Goal: Task Accomplishment & Management: Use online tool/utility

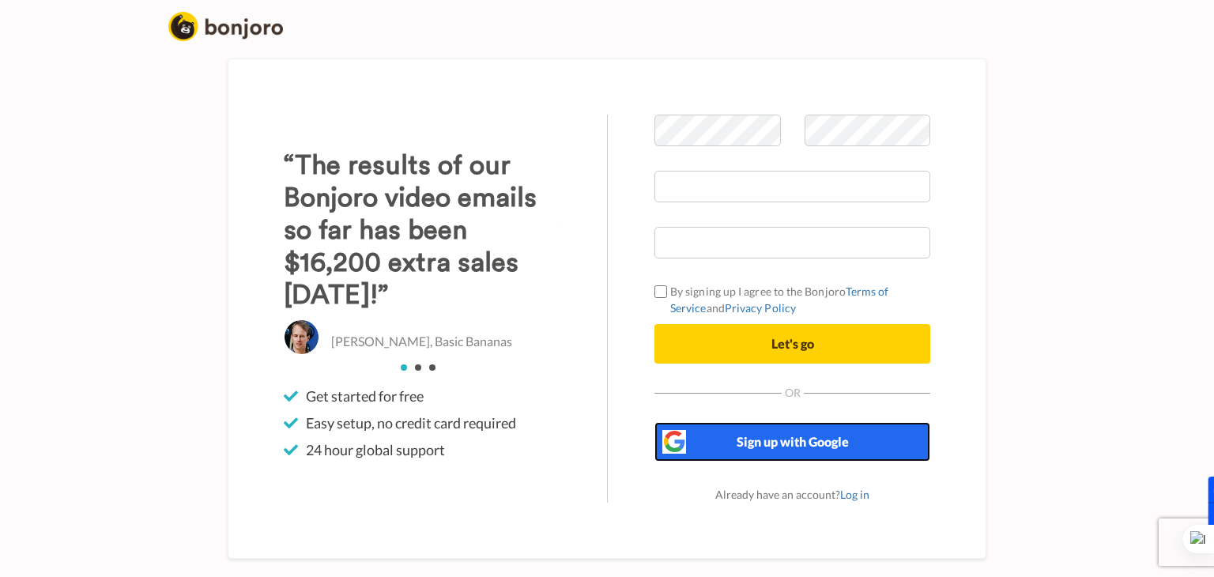
click at [710, 440] on button "Sign up with Google" at bounding box center [792, 442] width 276 height 40
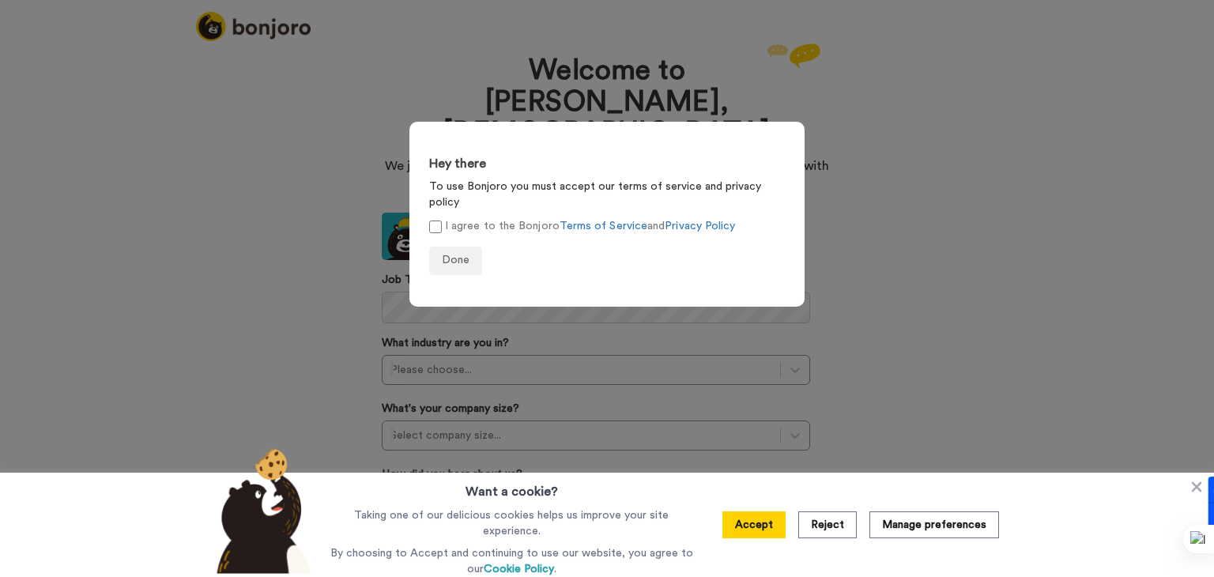
click at [491, 218] on label "I agree to the Bonjoro Terms of Service and Privacy Policy" at bounding box center [582, 226] width 306 height 17
click at [467, 254] on span "Done" at bounding box center [456, 259] width 28 height 11
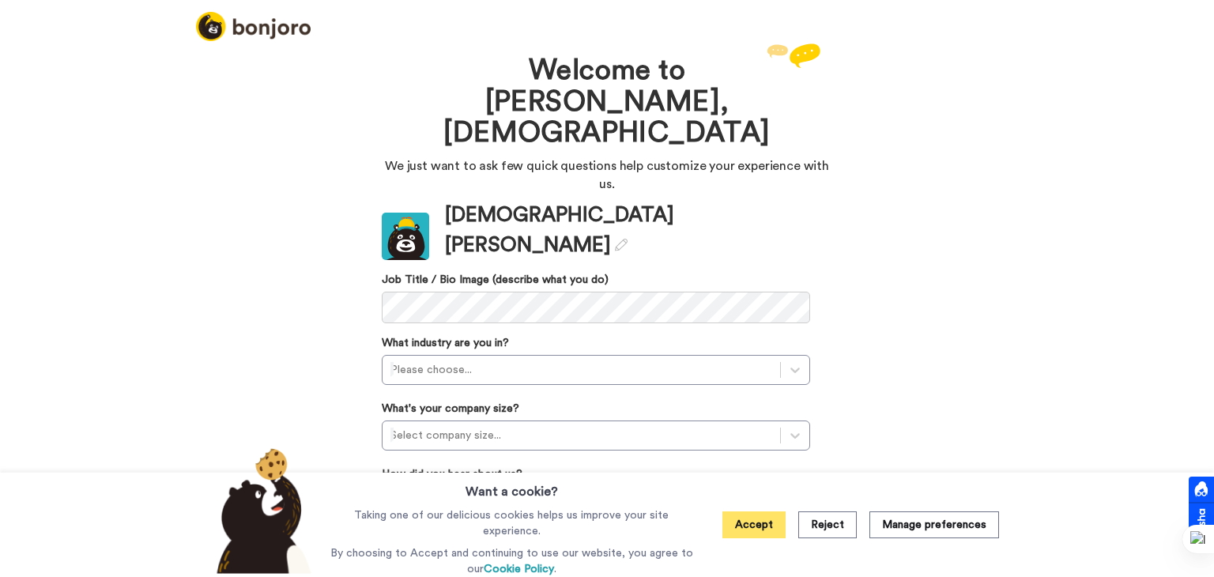
click at [762, 521] on button "Accept" at bounding box center [753, 524] width 63 height 27
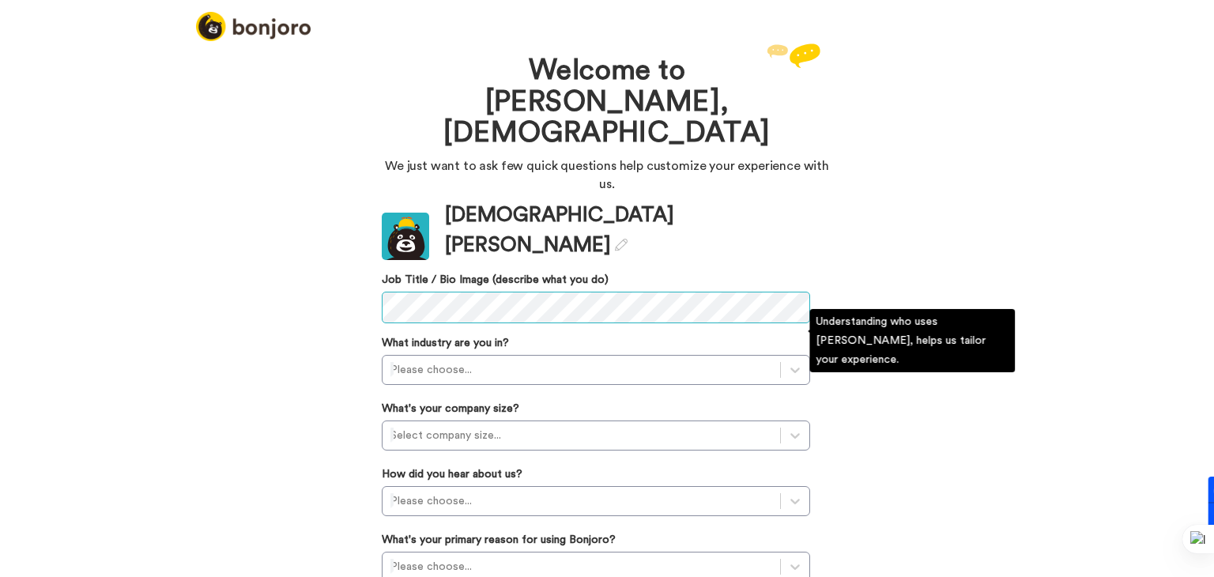
scroll to position [3, 0]
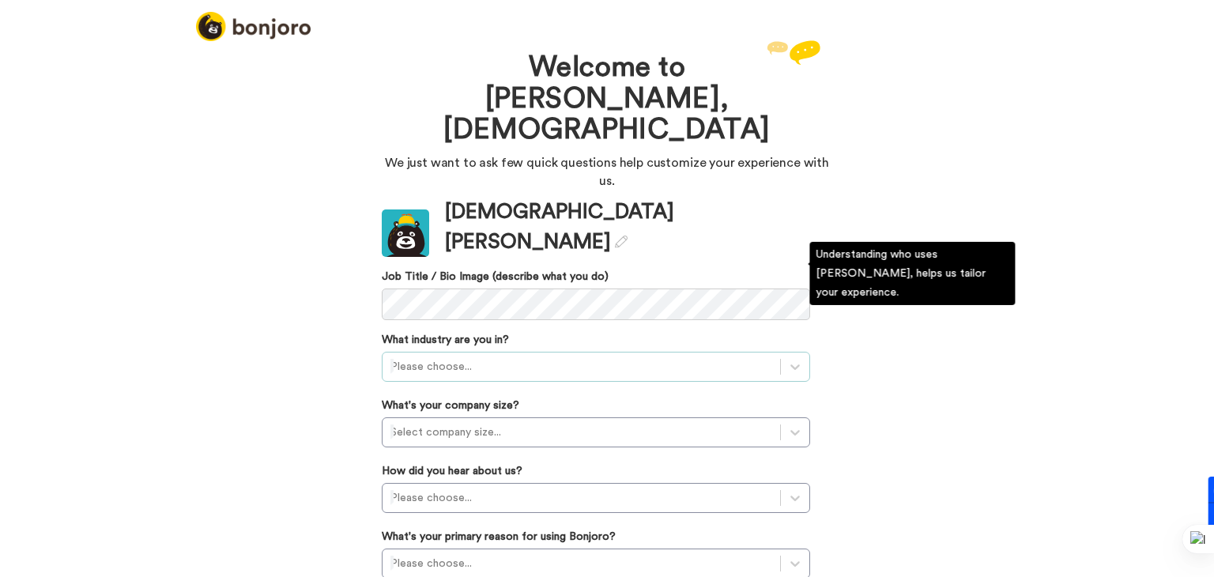
click at [603, 357] on div at bounding box center [581, 366] width 382 height 19
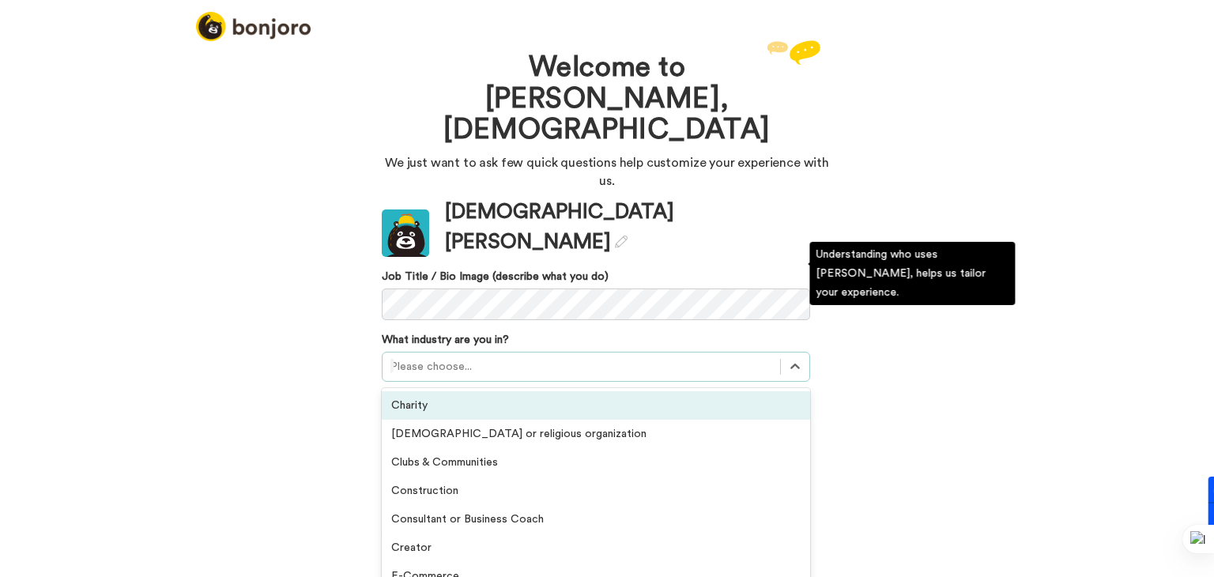
click at [585, 391] on div "Charity" at bounding box center [596, 405] width 428 height 28
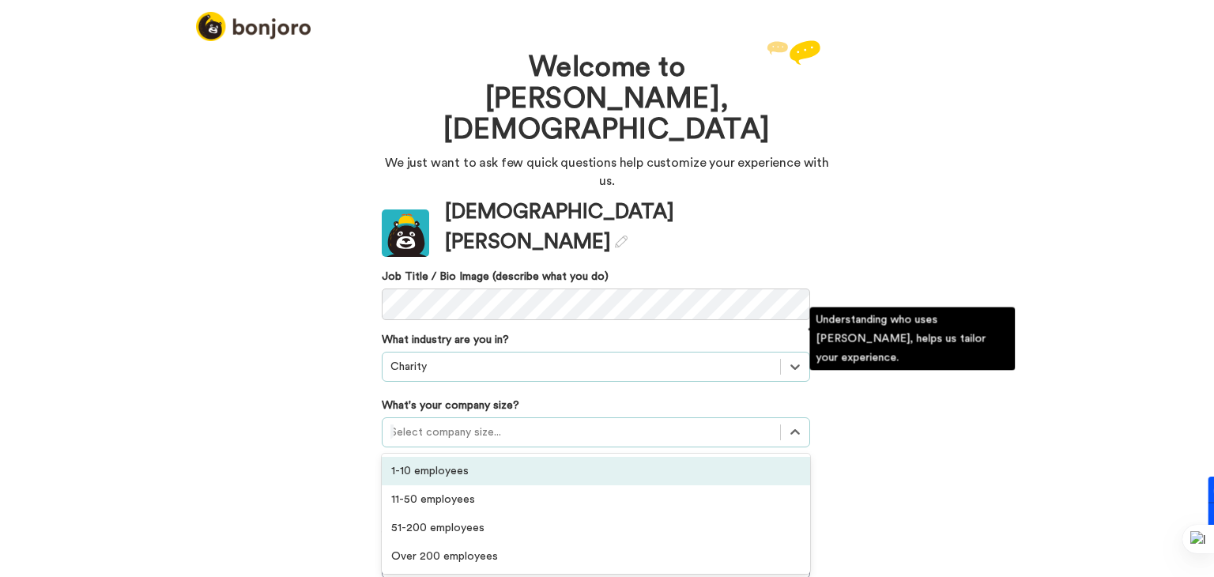
click at [581, 423] on div at bounding box center [581, 432] width 382 height 19
click at [563, 457] on div "1-10 employees" at bounding box center [596, 471] width 428 height 28
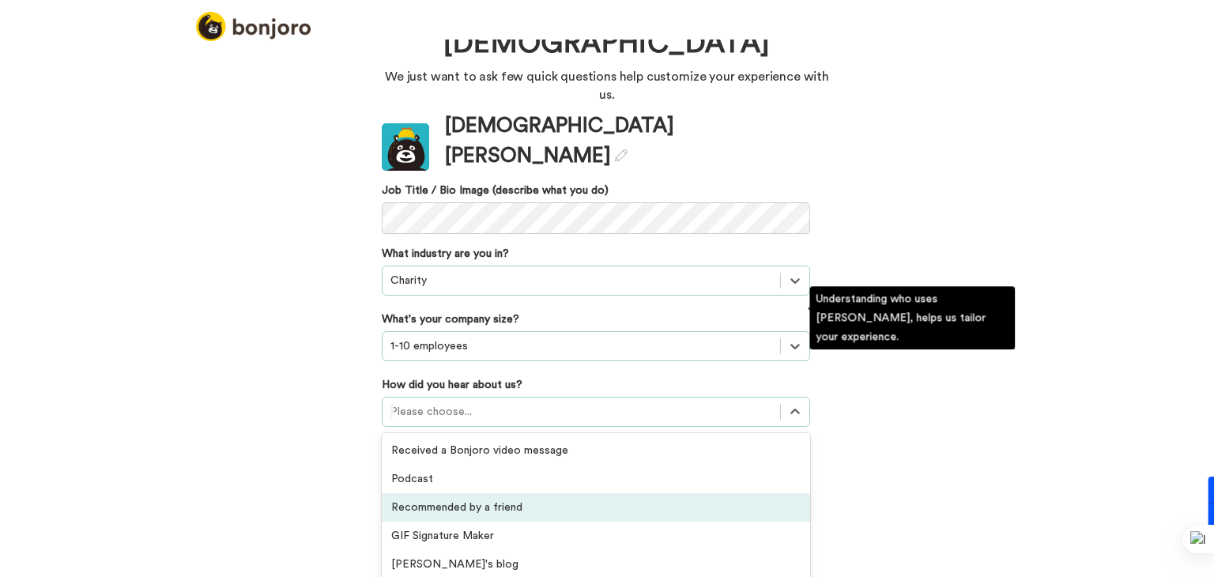
click at [543, 410] on div "option Recommended by a friend focused, 3 of 20. 20 results available. Use Up a…" at bounding box center [596, 412] width 428 height 30
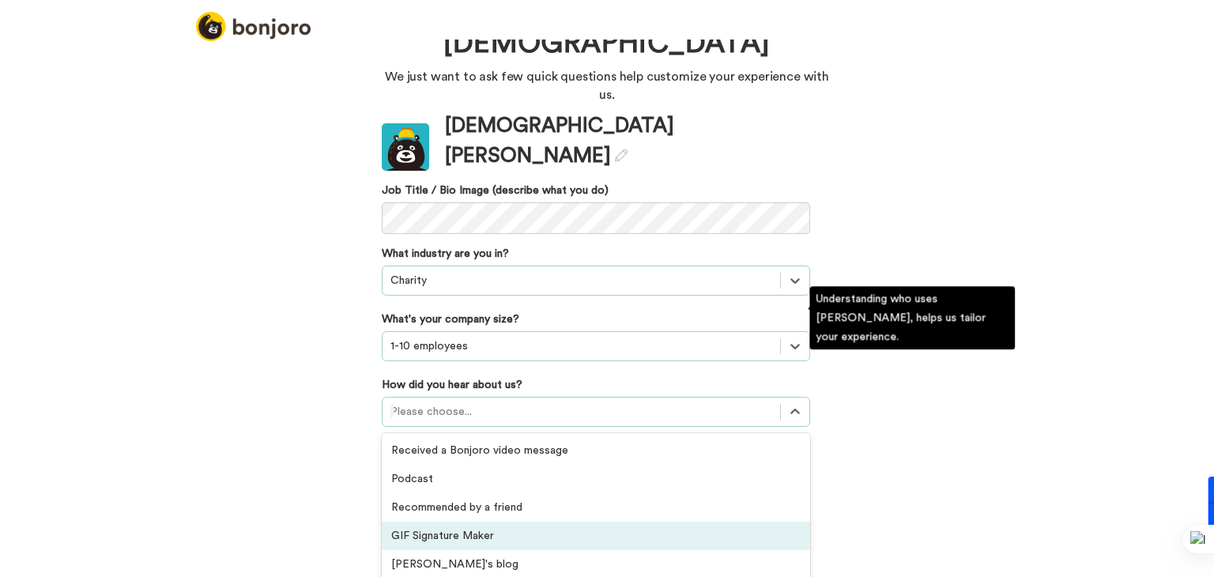
click at [536, 521] on div "GIF Signature Maker" at bounding box center [596, 535] width 428 height 28
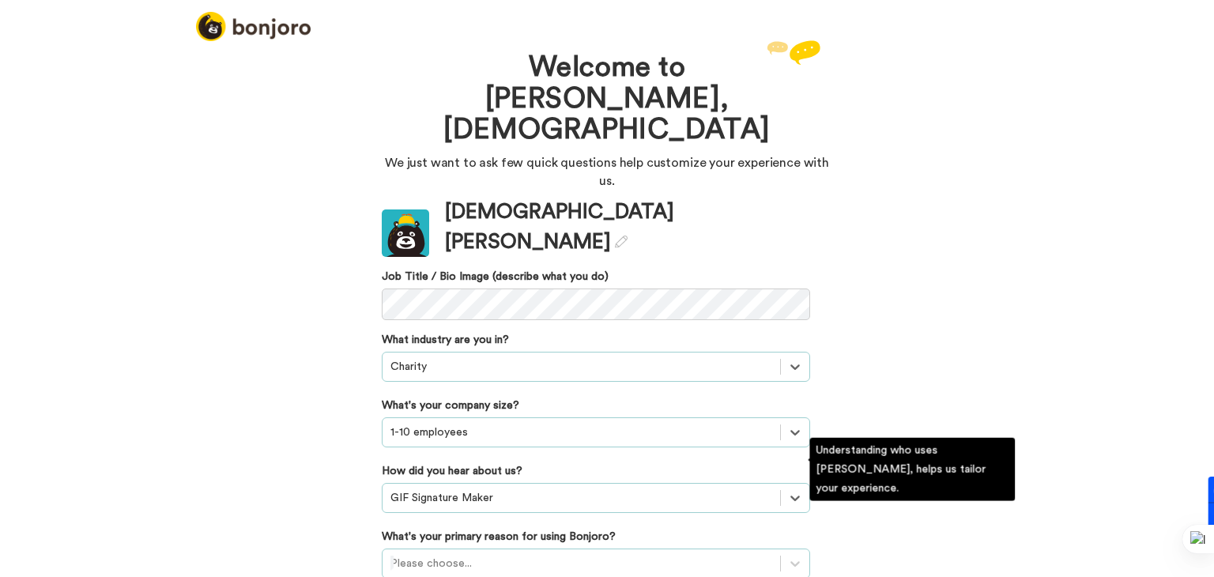
scroll to position [95, 0]
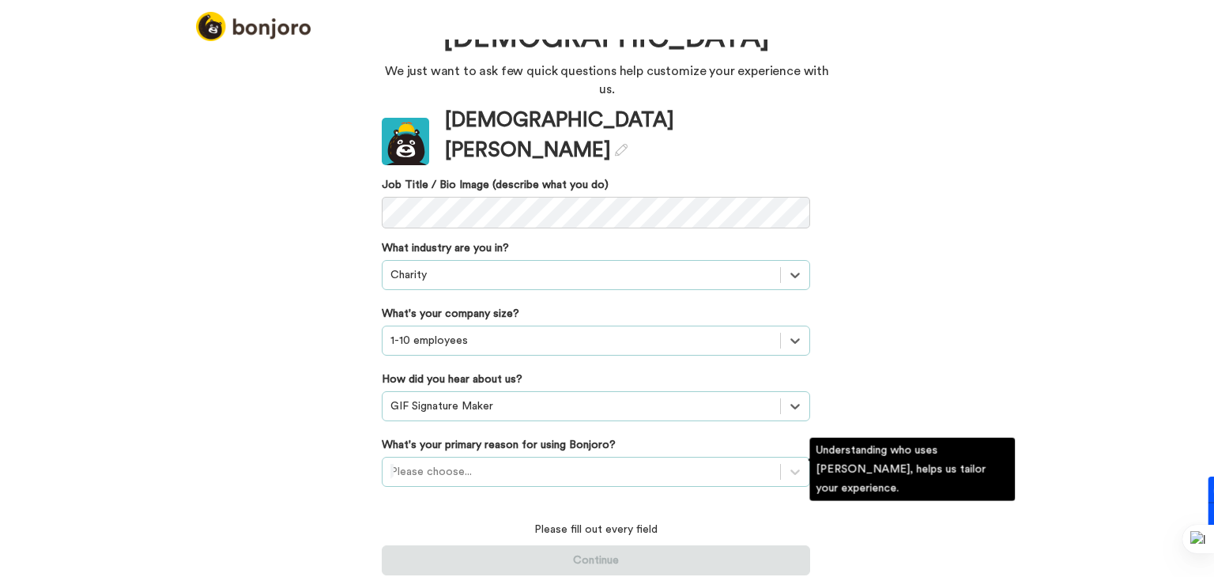
click at [544, 465] on div "Please choose..." at bounding box center [596, 472] width 428 height 30
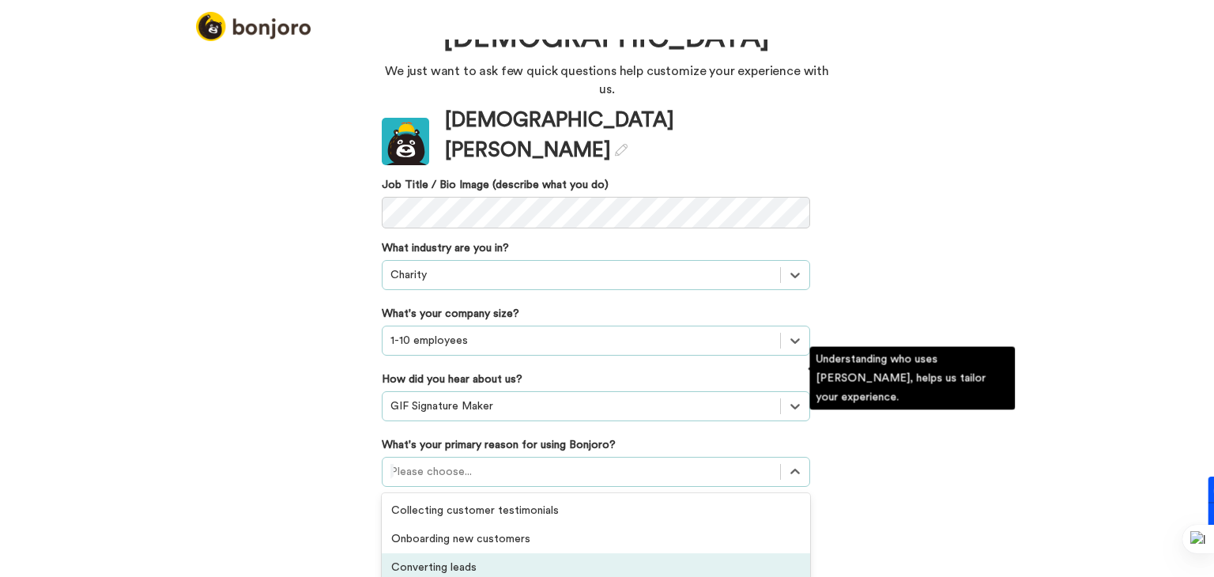
click at [541, 553] on div "Converting leads" at bounding box center [596, 567] width 428 height 28
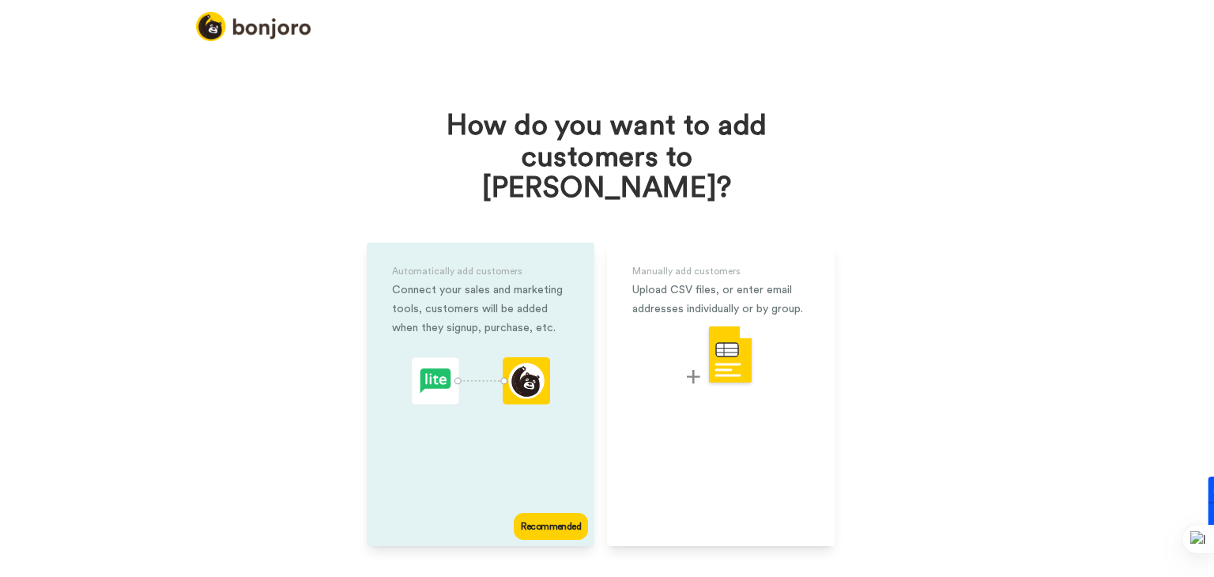
click at [558, 412] on div "Automatically add customers Connect your sales and marketing tools, customers w…" at bounding box center [481, 394] width 228 height 303
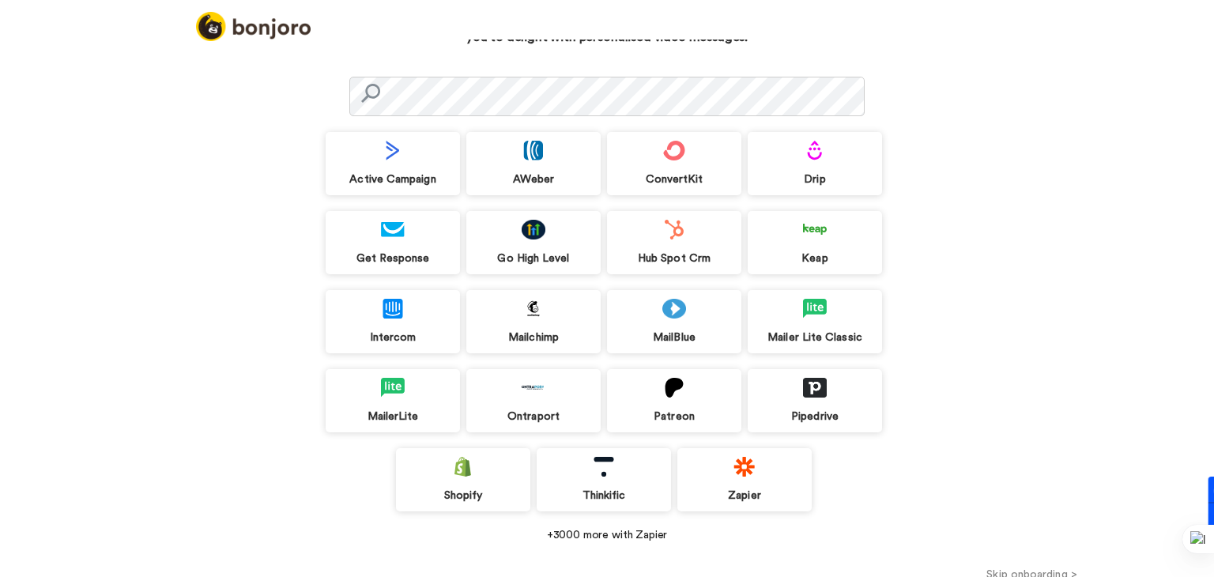
scroll to position [95, 0]
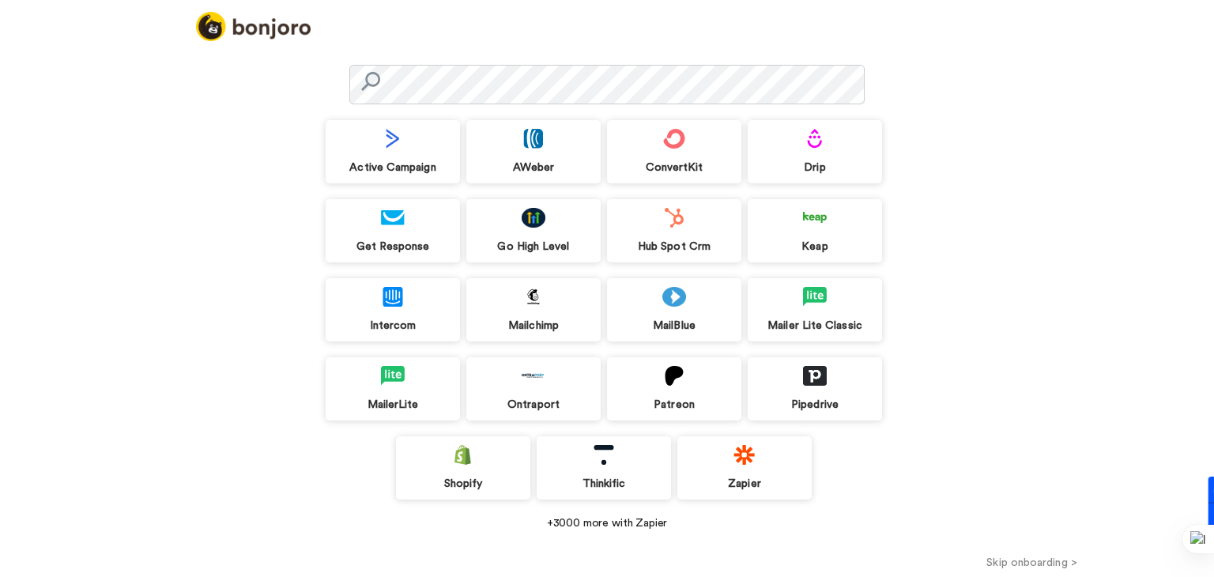
click at [795, 538] on div "Active Campaign AWeber ConvertKit Drip Get Response Go High Level Hub Spot Crm …" at bounding box center [606, 302] width 563 height 488
click at [1025, 561] on button "Skip onboarding >" at bounding box center [1031, 562] width 364 height 17
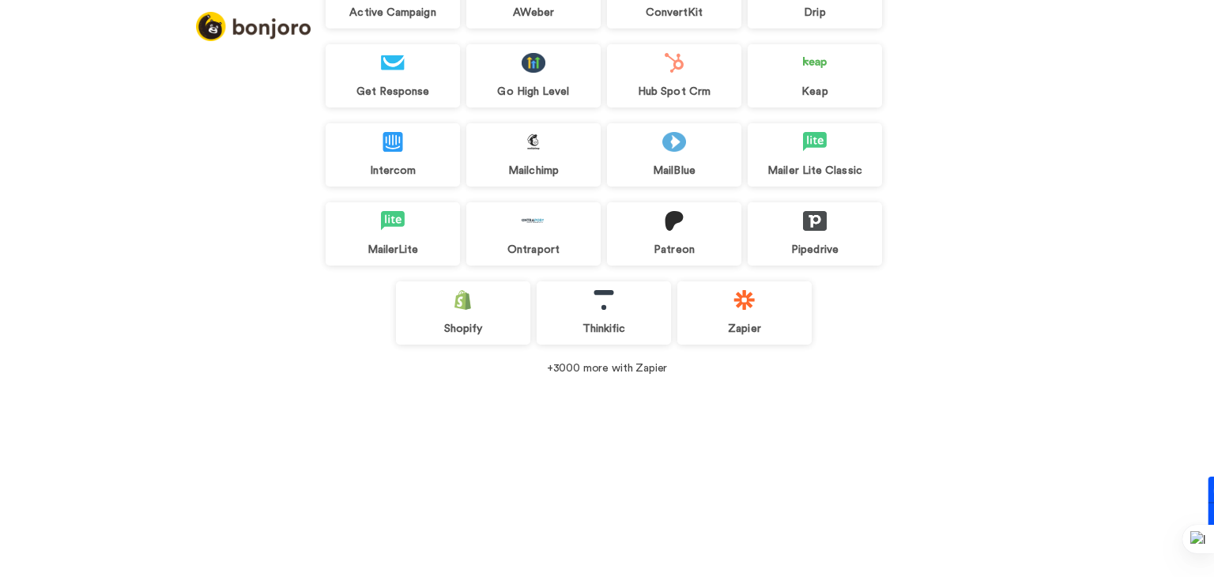
scroll to position [70, 0]
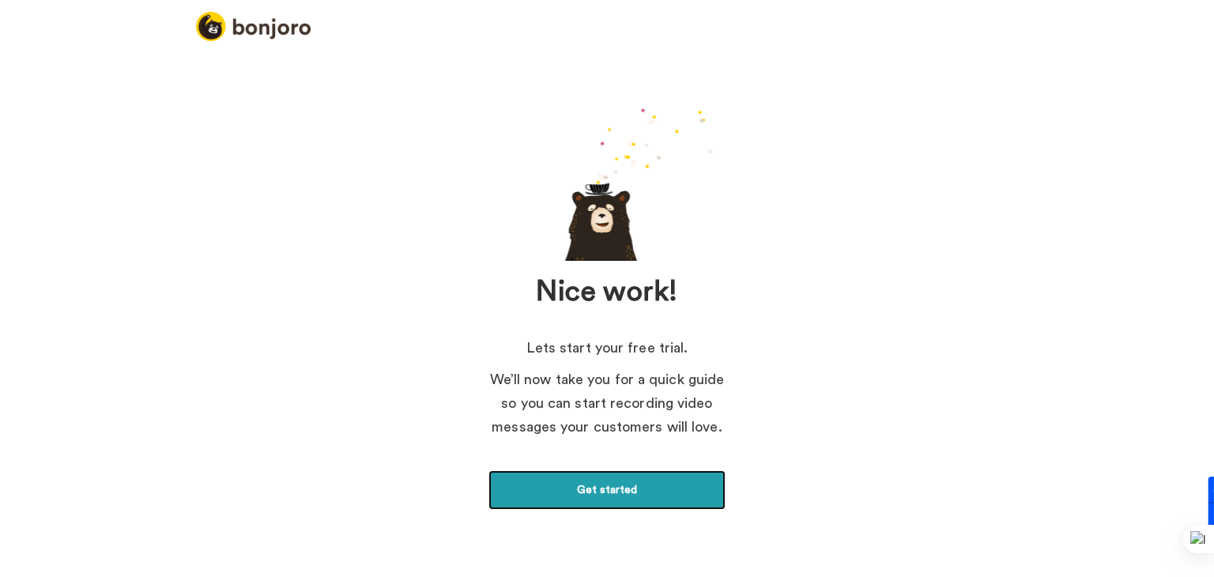
click at [670, 484] on link "Get started" at bounding box center [606, 490] width 237 height 40
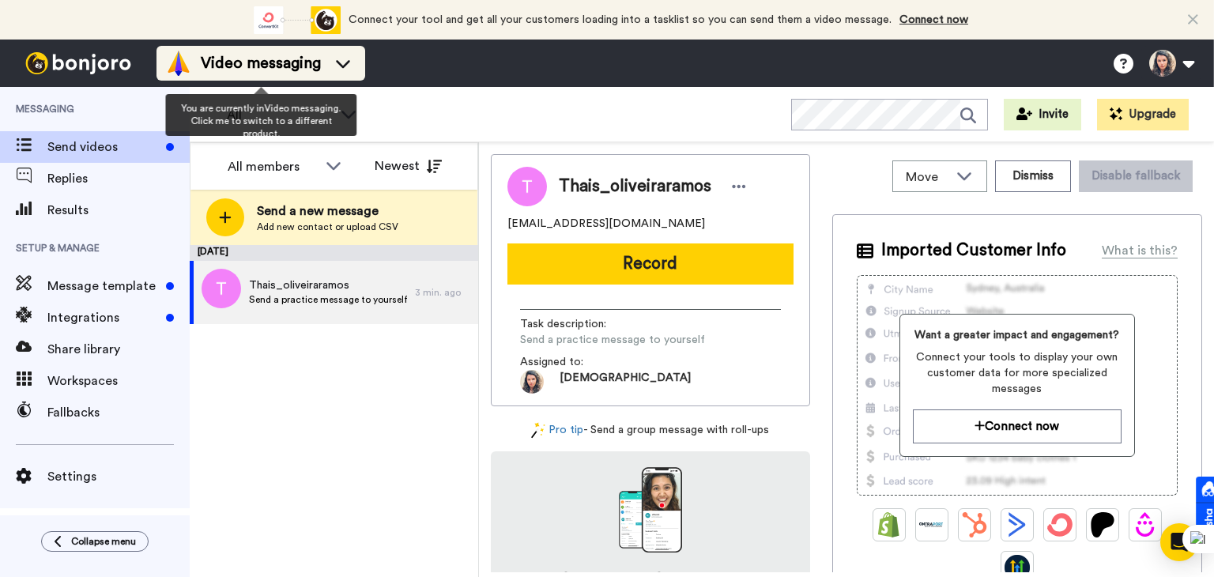
click at [288, 64] on span "Video messaging" at bounding box center [261, 63] width 120 height 22
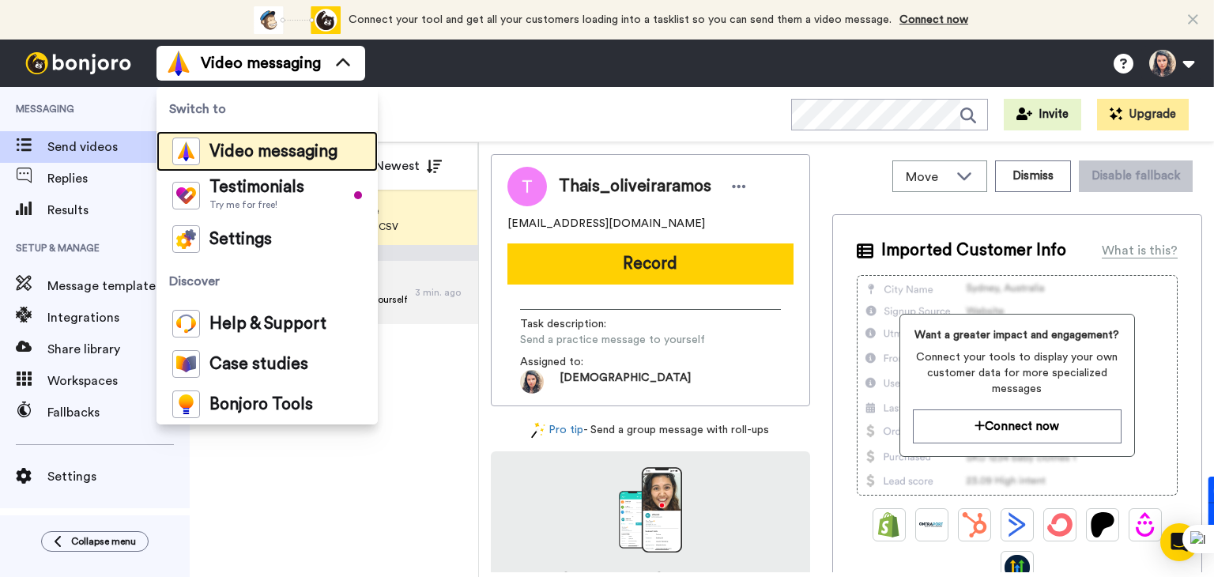
click at [309, 155] on span "Video messaging" at bounding box center [273, 152] width 128 height 16
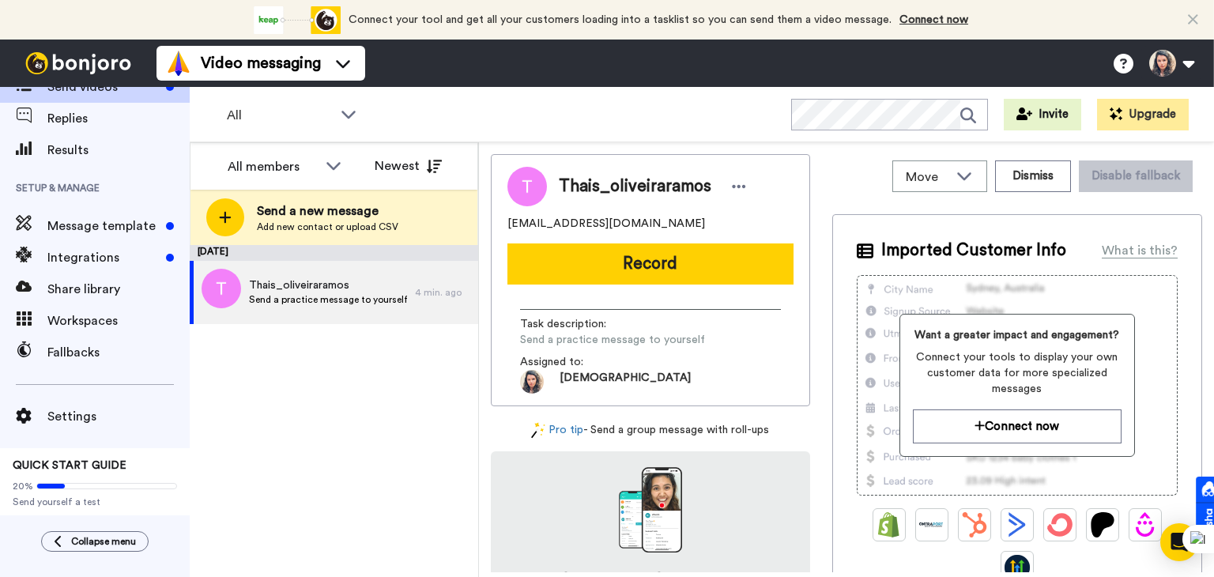
scroll to position [62, 0]
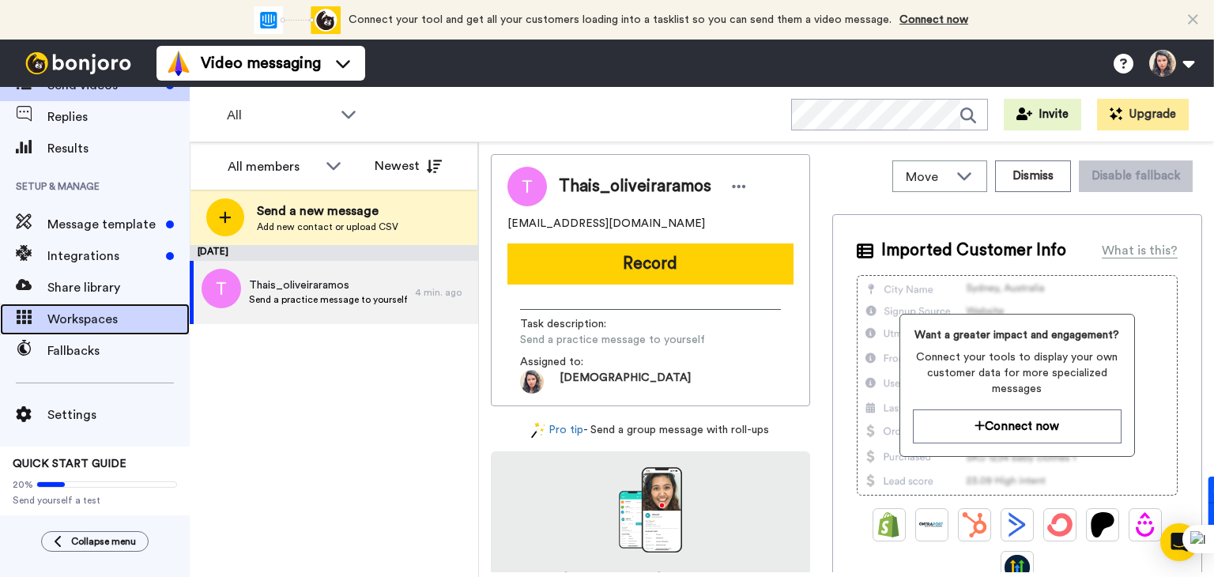
click at [114, 323] on span "Workspaces" at bounding box center [118, 319] width 142 height 19
